Goal: Navigation & Orientation: Find specific page/section

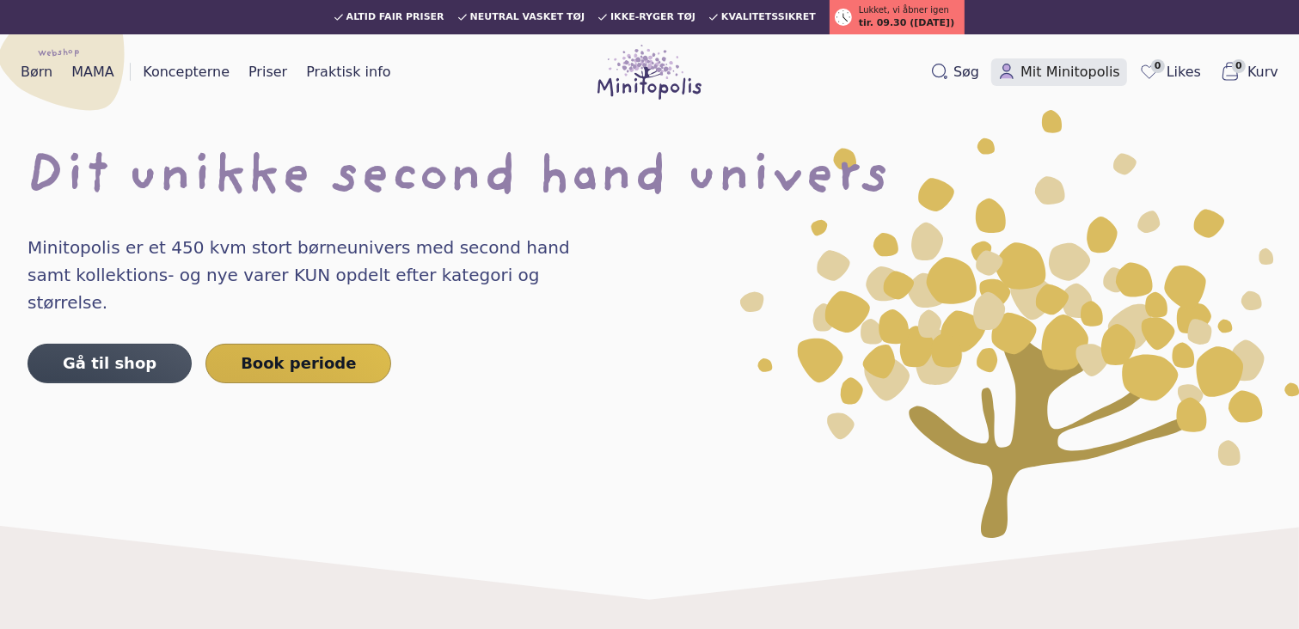
click at [1100, 69] on span "Mit Minitopolis" at bounding box center [1070, 72] width 100 height 21
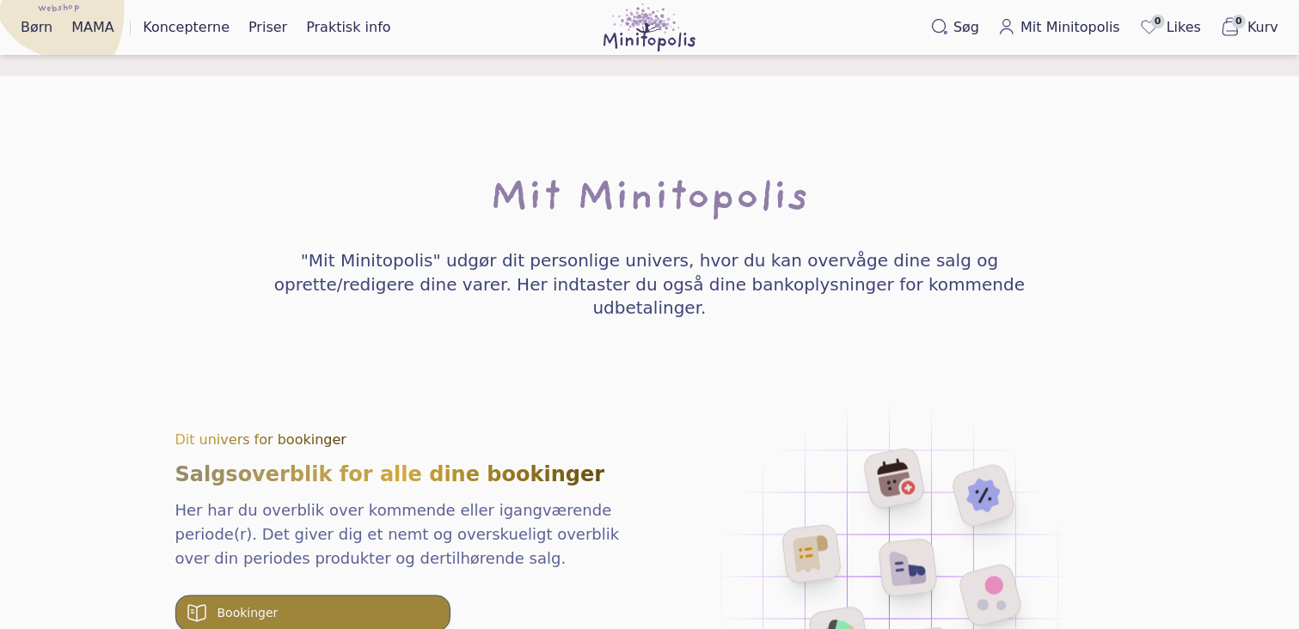
scroll to position [3094, 0]
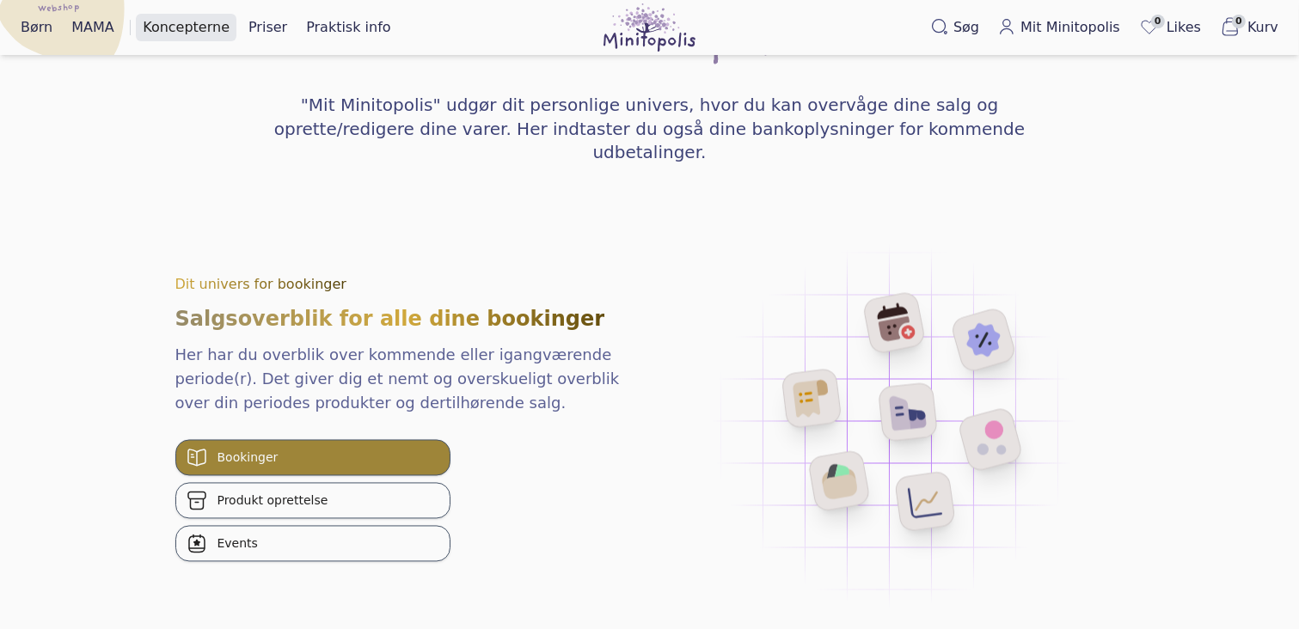
click at [183, 21] on link "Koncepterne" at bounding box center [186, 28] width 101 height 28
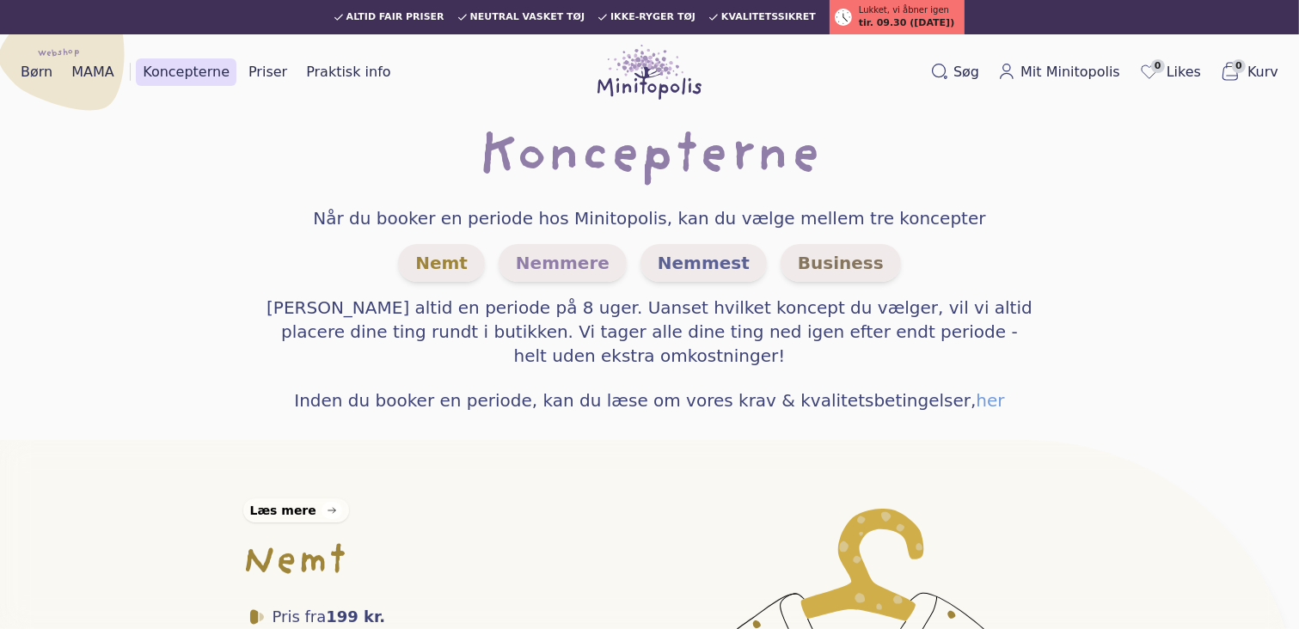
click at [463, 70] on div at bounding box center [648, 72] width 419 height 55
click at [629, 76] on img at bounding box center [649, 72] width 105 height 55
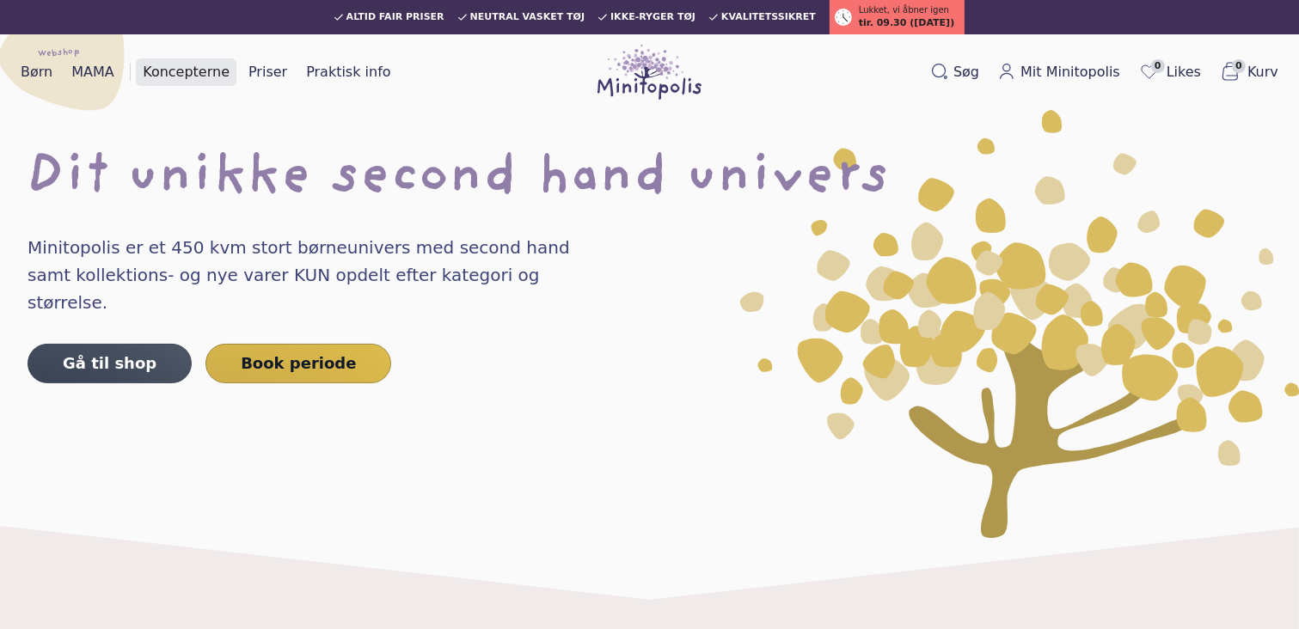
click at [199, 75] on link "Koncepterne" at bounding box center [186, 72] width 101 height 28
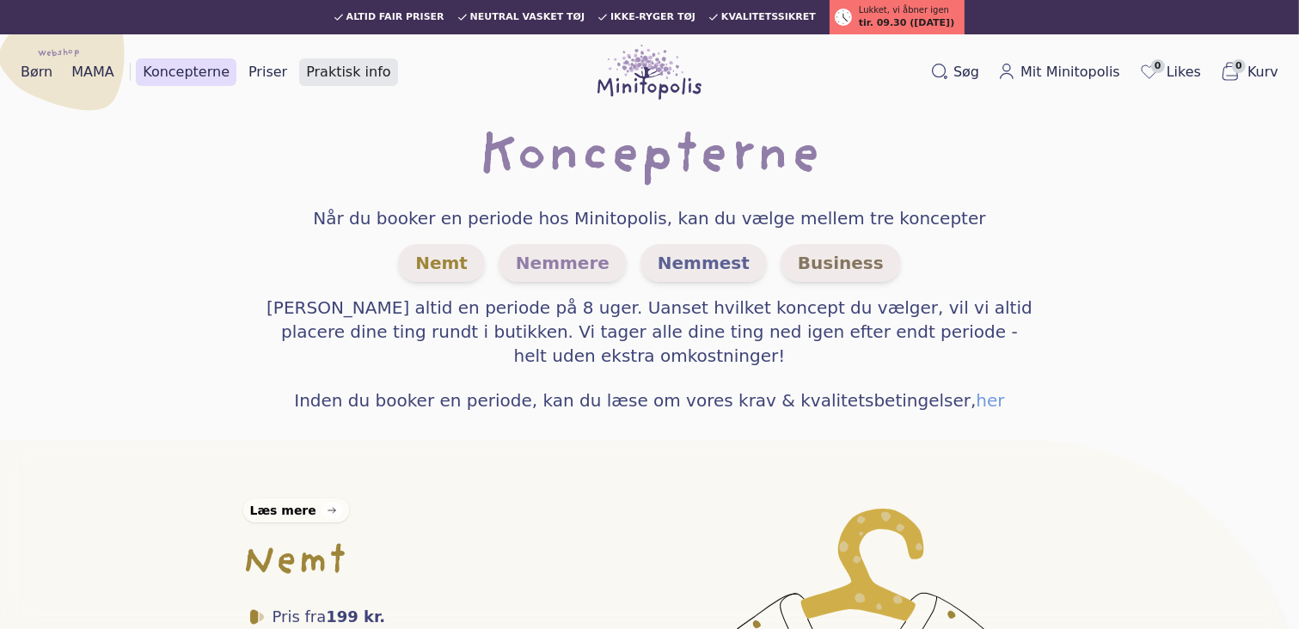
click at [319, 75] on link "Praktisk info" at bounding box center [348, 72] width 98 height 28
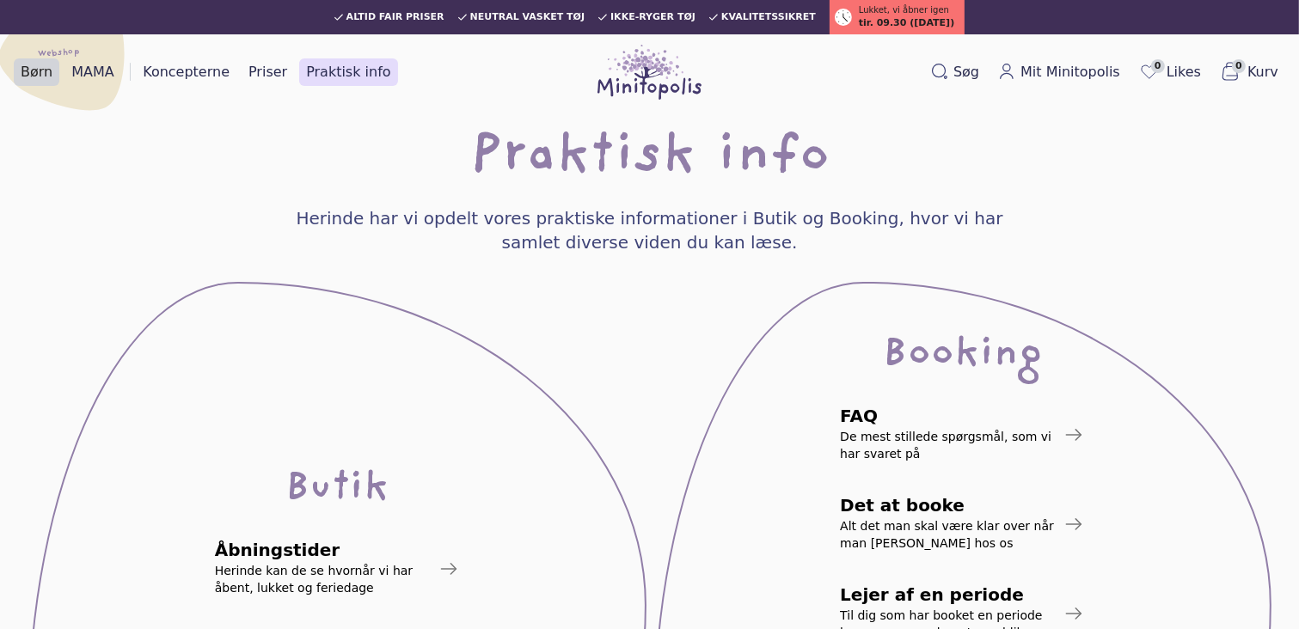
click at [38, 67] on link "Børn" at bounding box center [37, 72] width 46 height 28
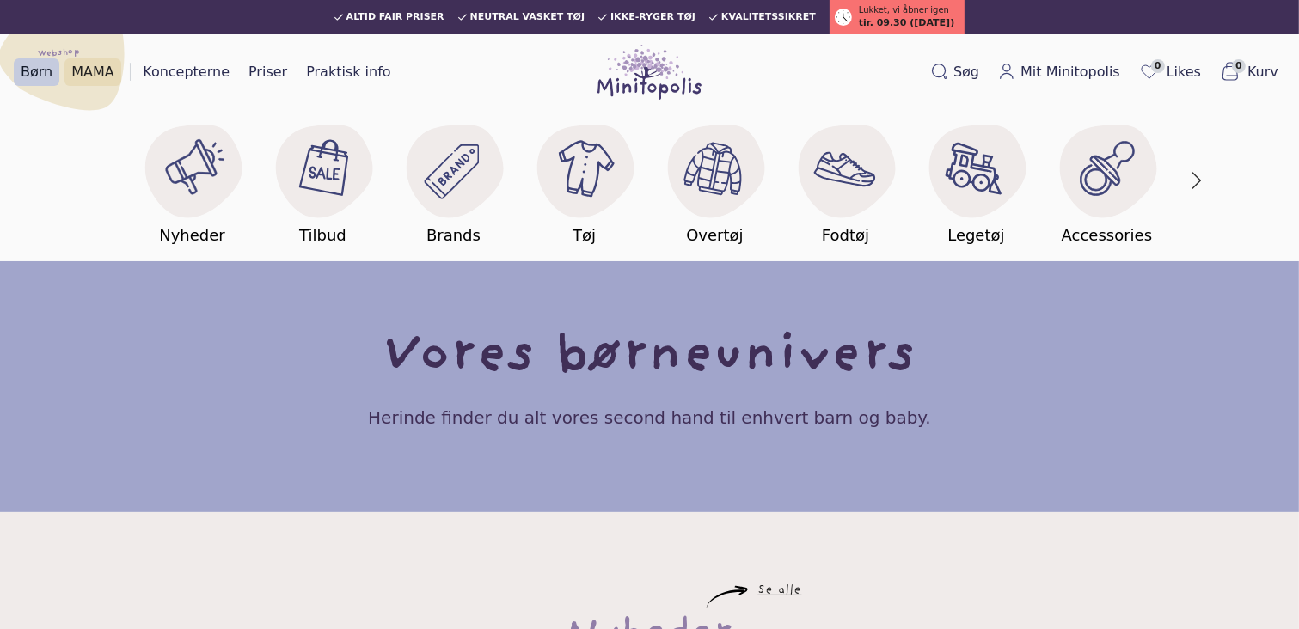
click at [89, 76] on link "MAMA" at bounding box center [92, 72] width 57 height 28
